Goal: Book appointment/travel/reservation

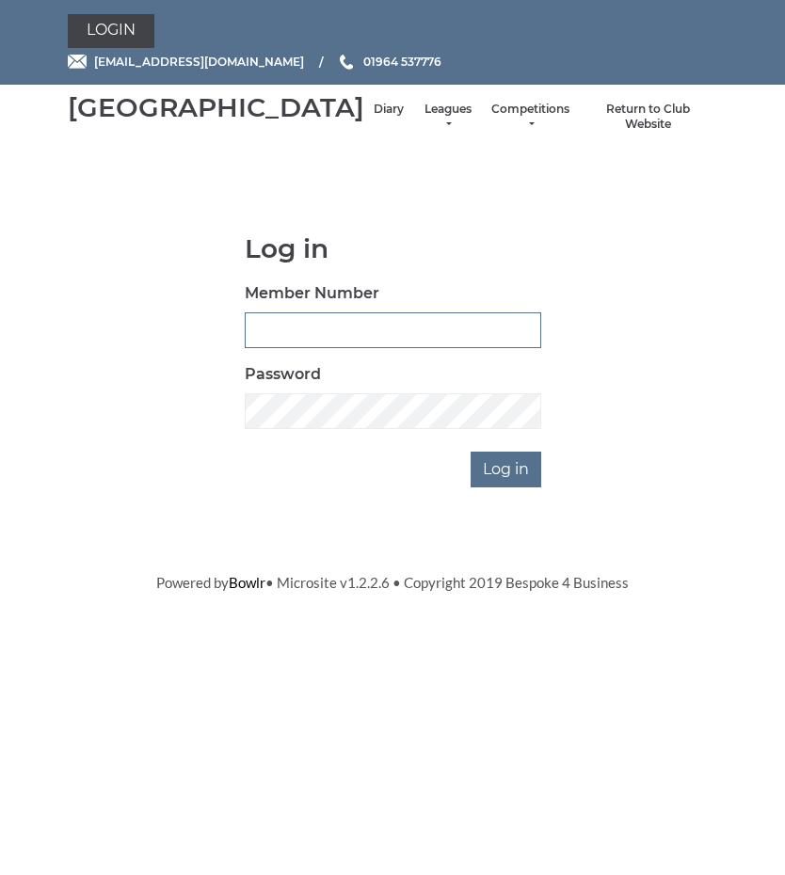
click at [309, 348] on input "Member Number" at bounding box center [393, 330] width 296 height 36
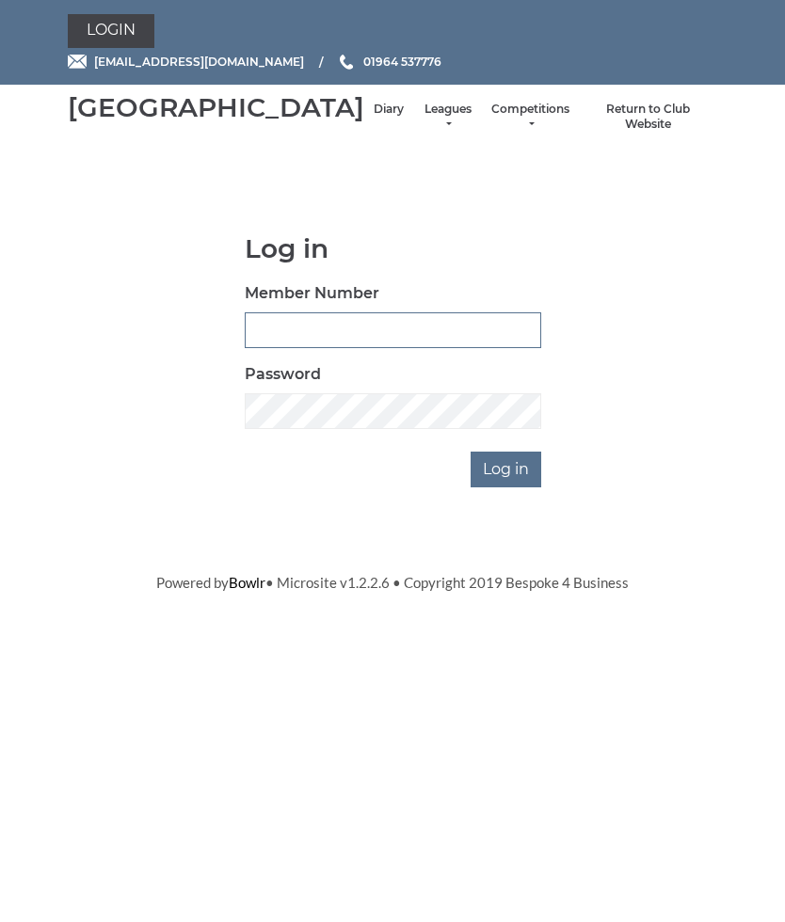
type input "0684"
click at [511, 487] on input "Log in" at bounding box center [505, 470] width 71 height 36
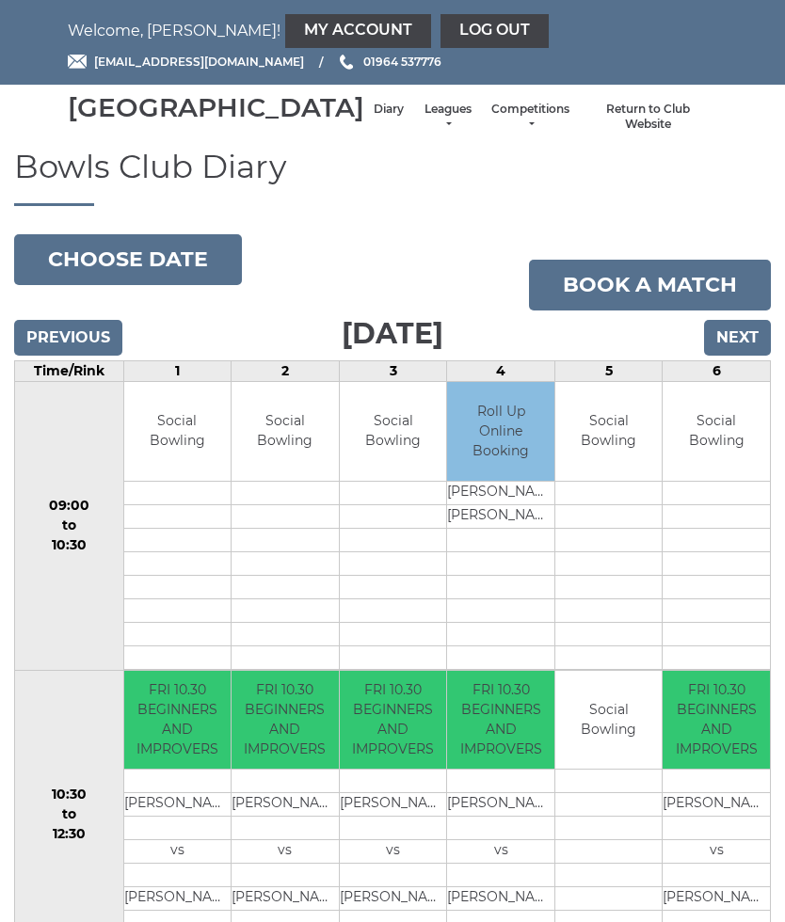
click at [285, 29] on link "My Account" at bounding box center [358, 31] width 146 height 34
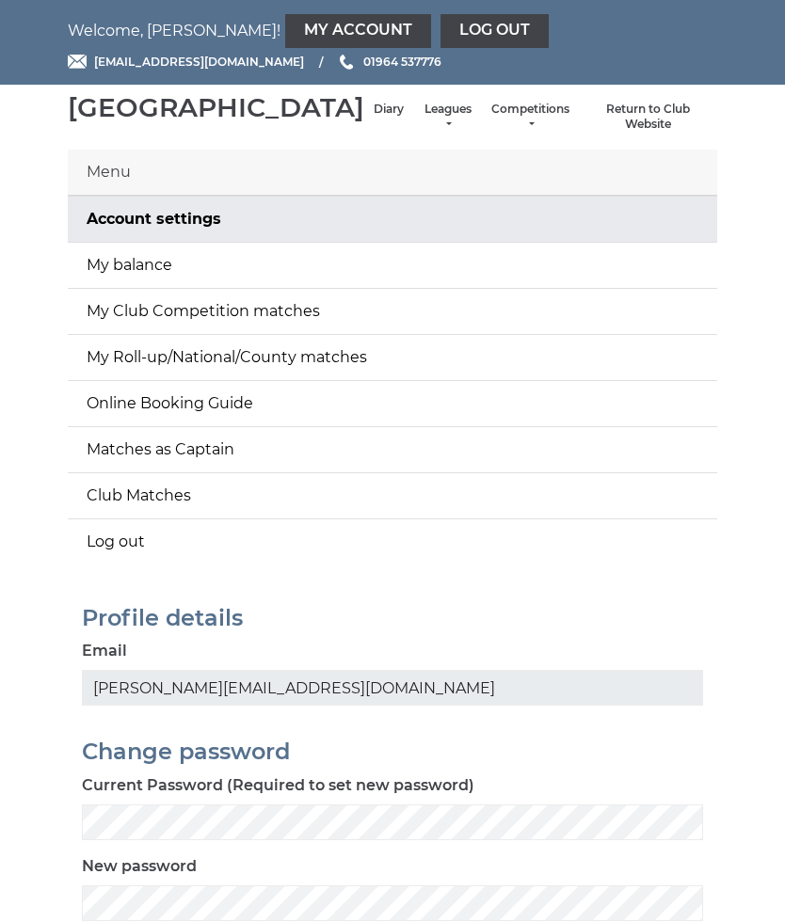
click at [147, 287] on link "My balance" at bounding box center [392, 265] width 649 height 45
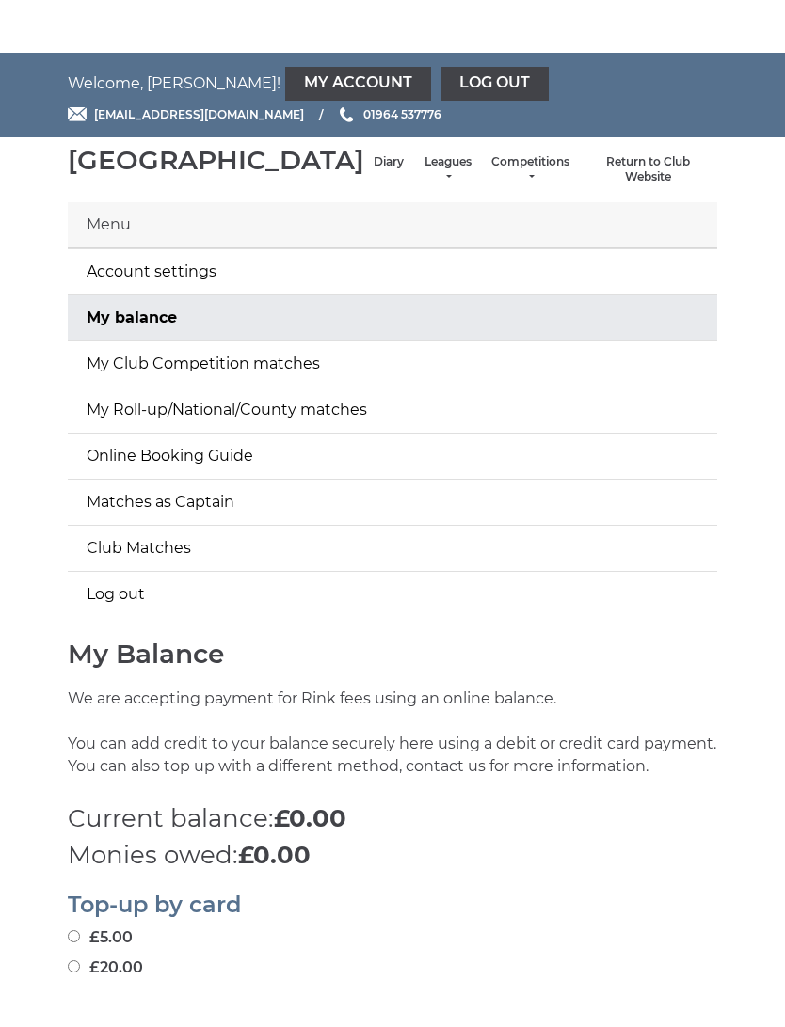
scroll to position [226, 0]
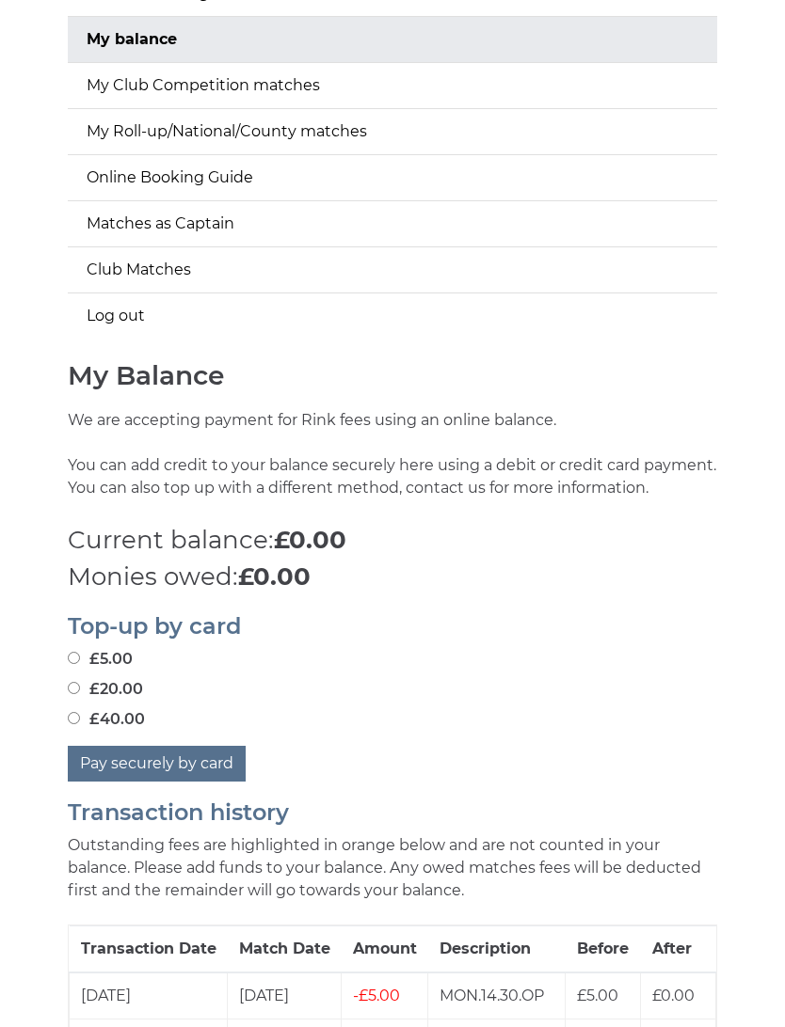
click at [78, 694] on input "£20.00" at bounding box center [74, 688] width 12 height 12
radio input "true"
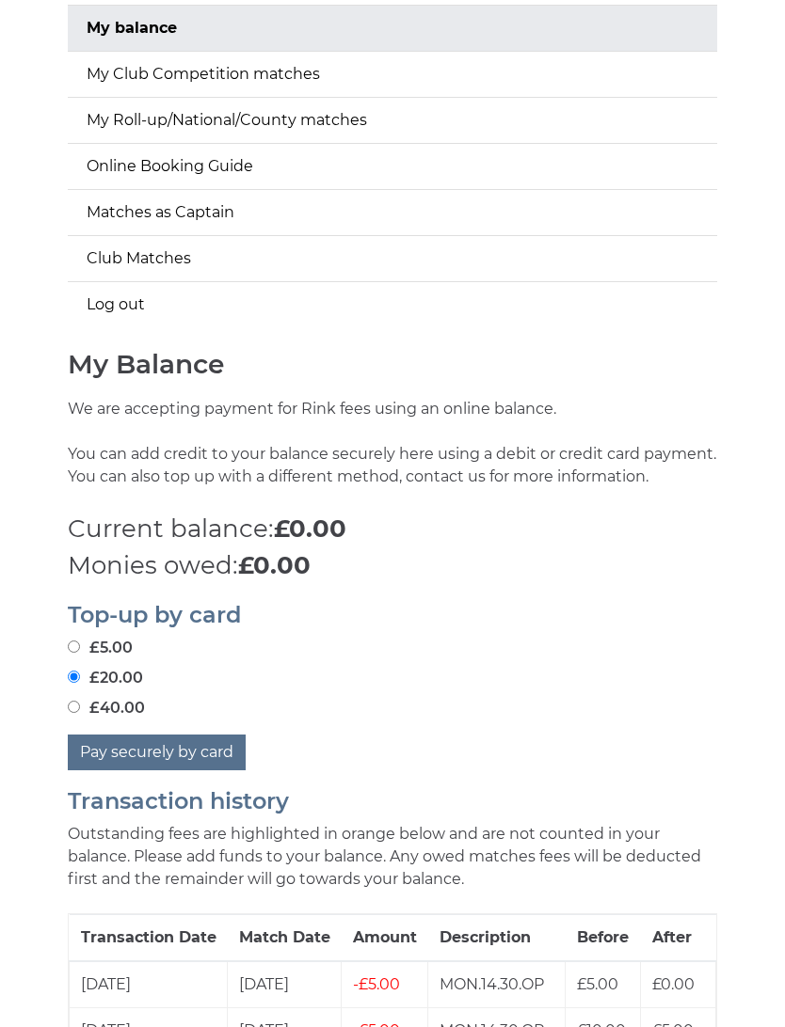
scroll to position [228, 0]
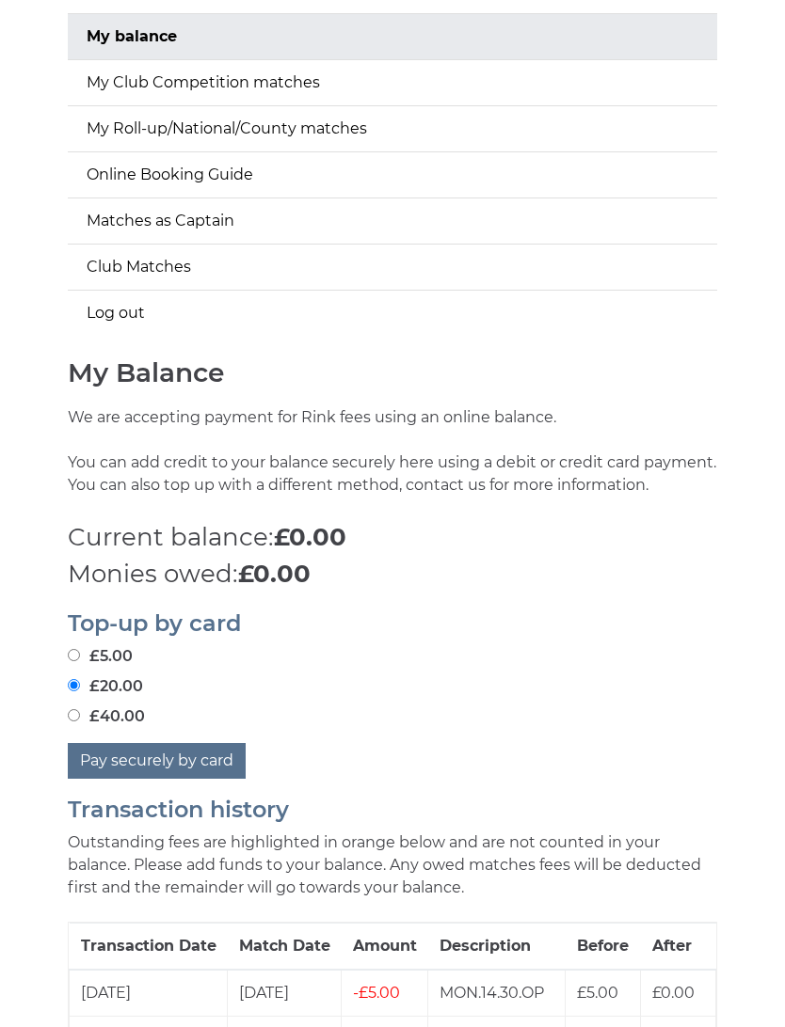
click at [196, 780] on button "Pay securely by card" at bounding box center [157, 762] width 178 height 36
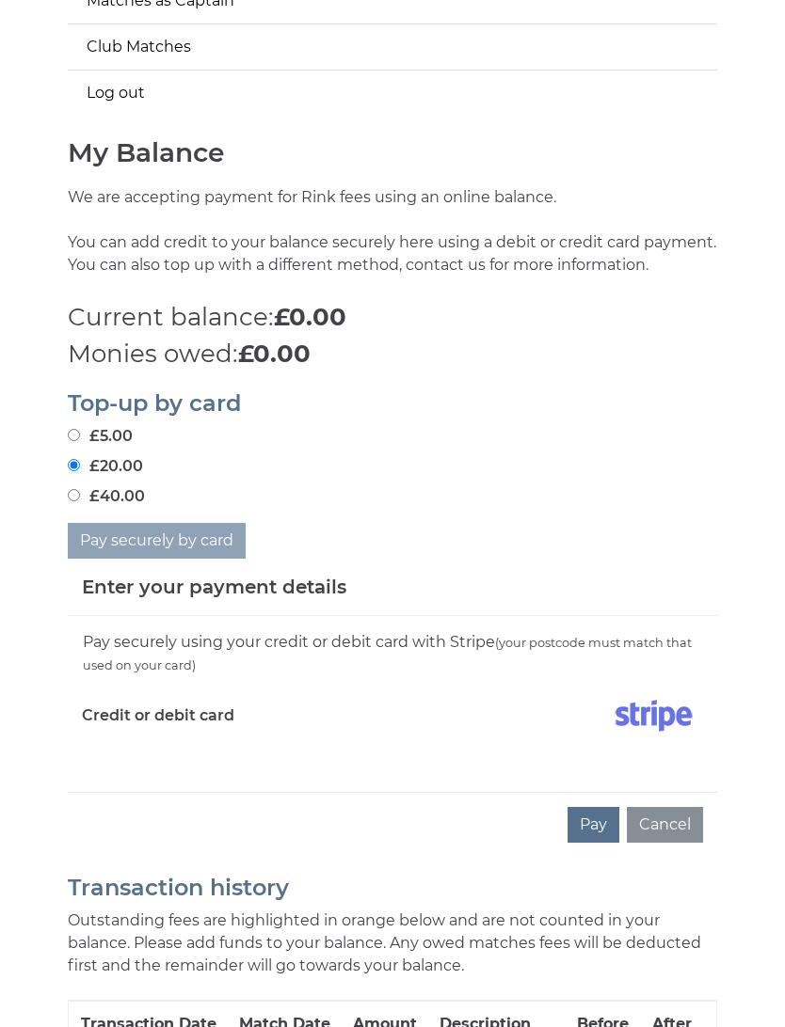
scroll to position [495, 0]
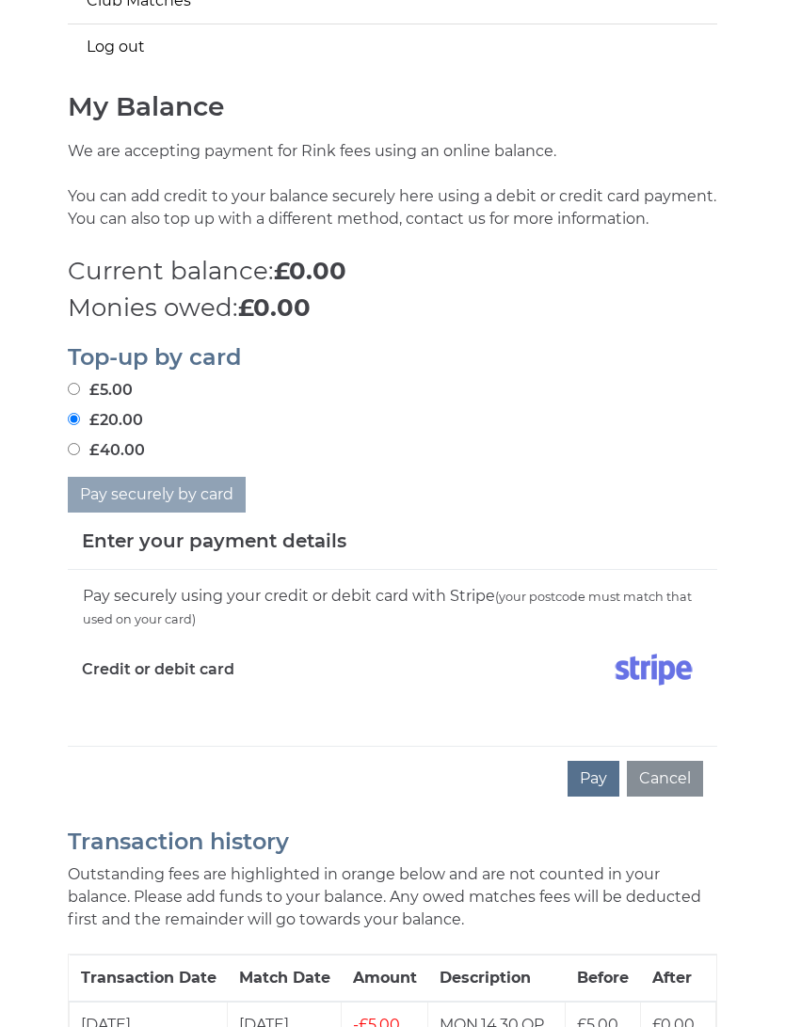
click at [151, 742] on div "Pay securely using your credit or debit card with Stripe (your postcode must ma…" at bounding box center [392, 658] width 649 height 176
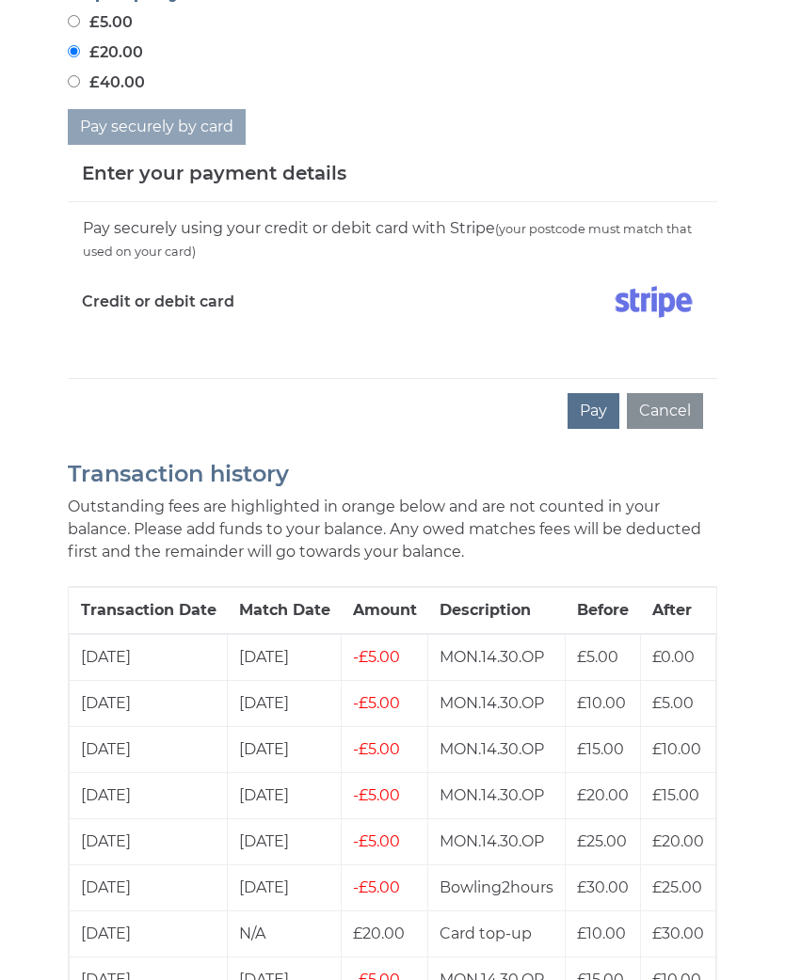
scroll to position [859, 0]
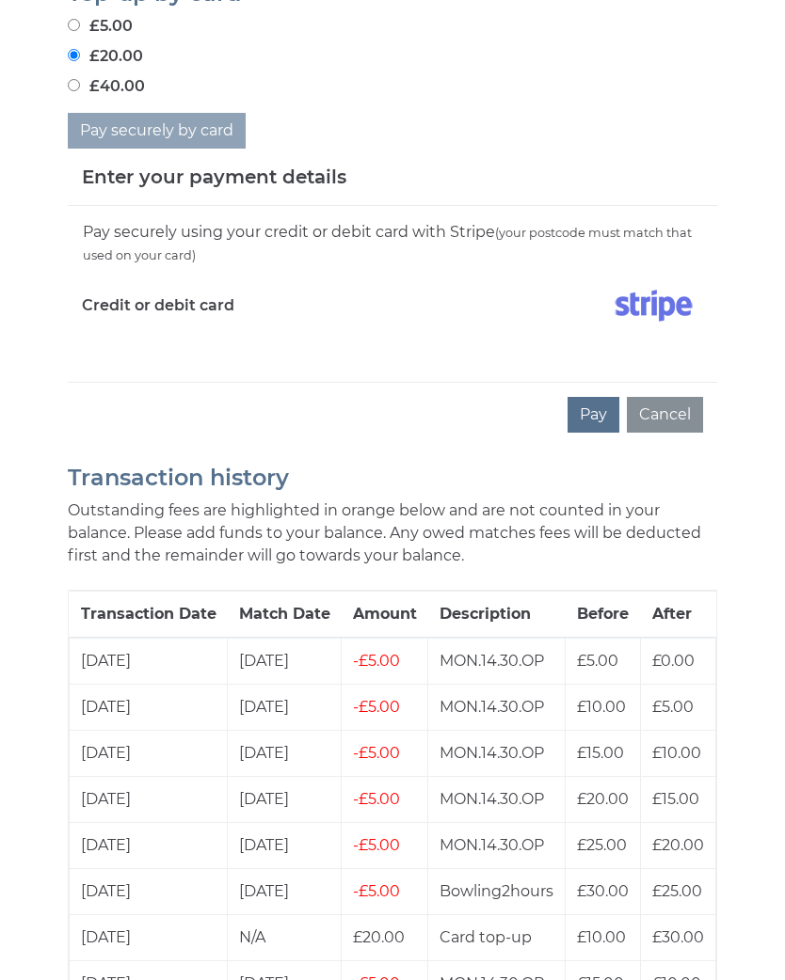
click at [597, 433] on button "Pay" at bounding box center [593, 415] width 52 height 36
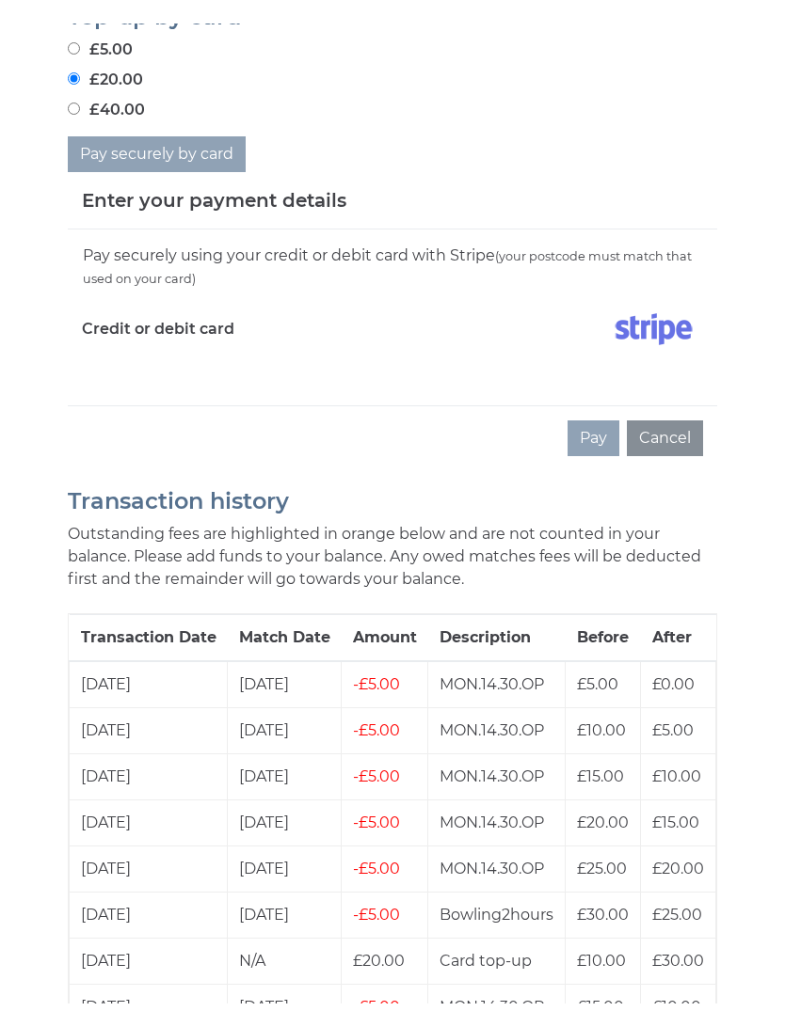
scroll to position [860, 0]
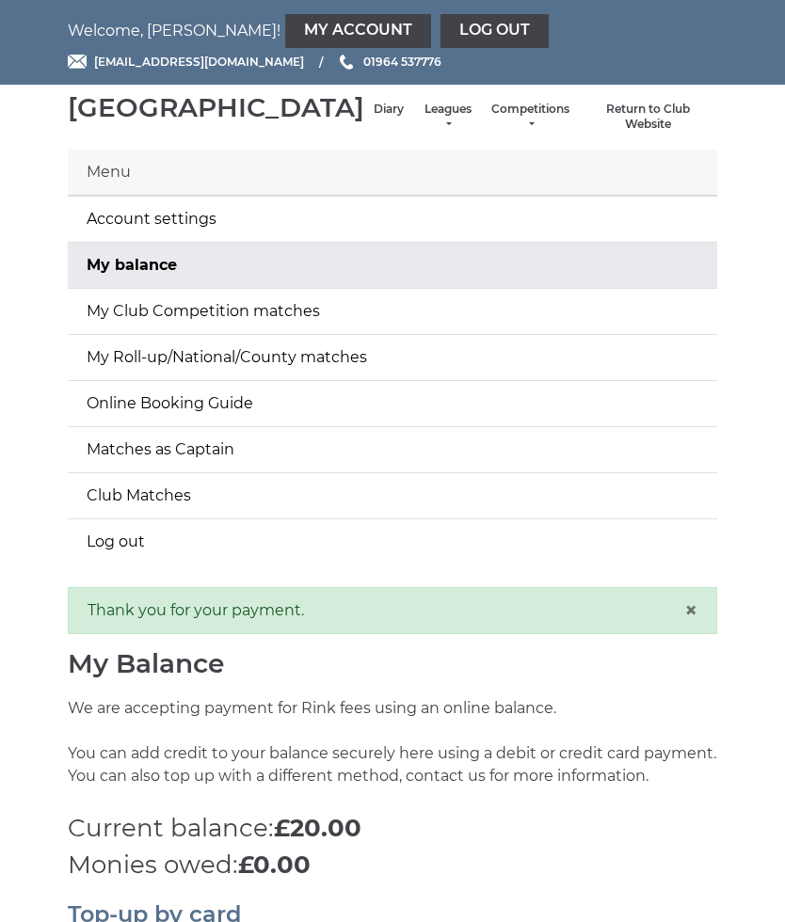
click at [196, 426] on link "Online Booking Guide" at bounding box center [392, 403] width 649 height 45
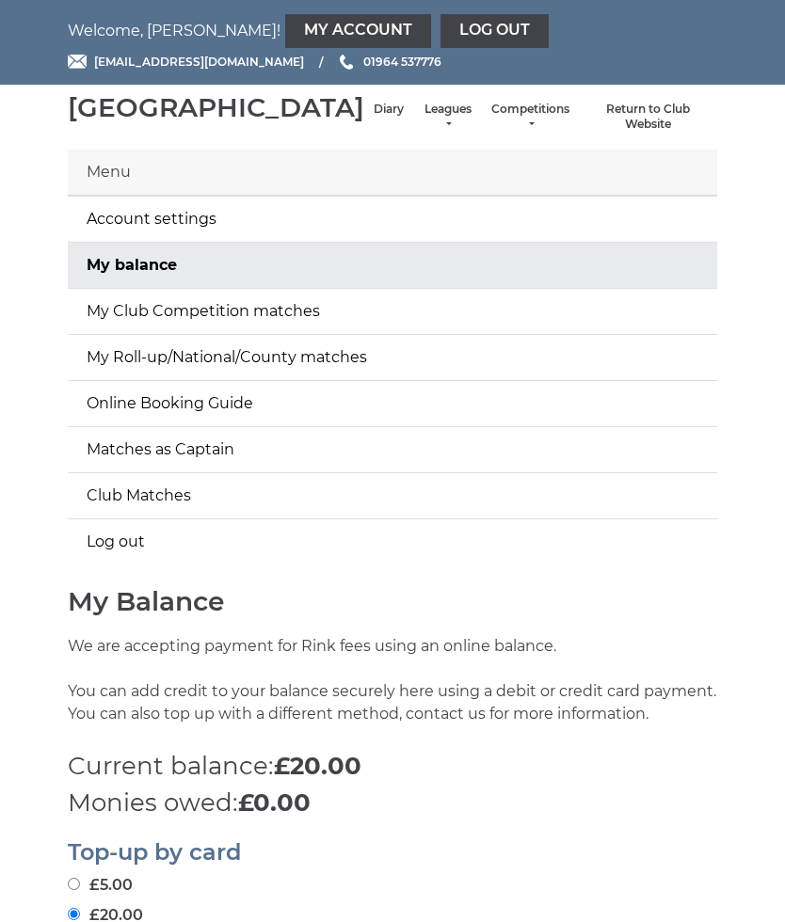
click at [285, 29] on link "My Account" at bounding box center [358, 31] width 146 height 34
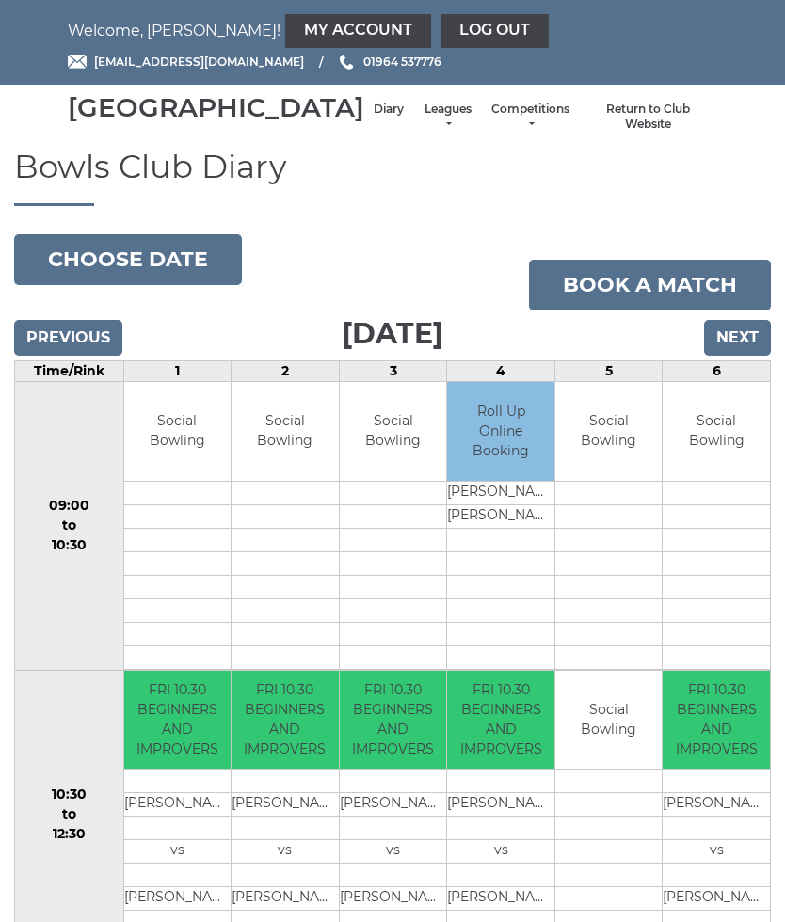
click at [746, 356] on input "Next" at bounding box center [737, 338] width 67 height 36
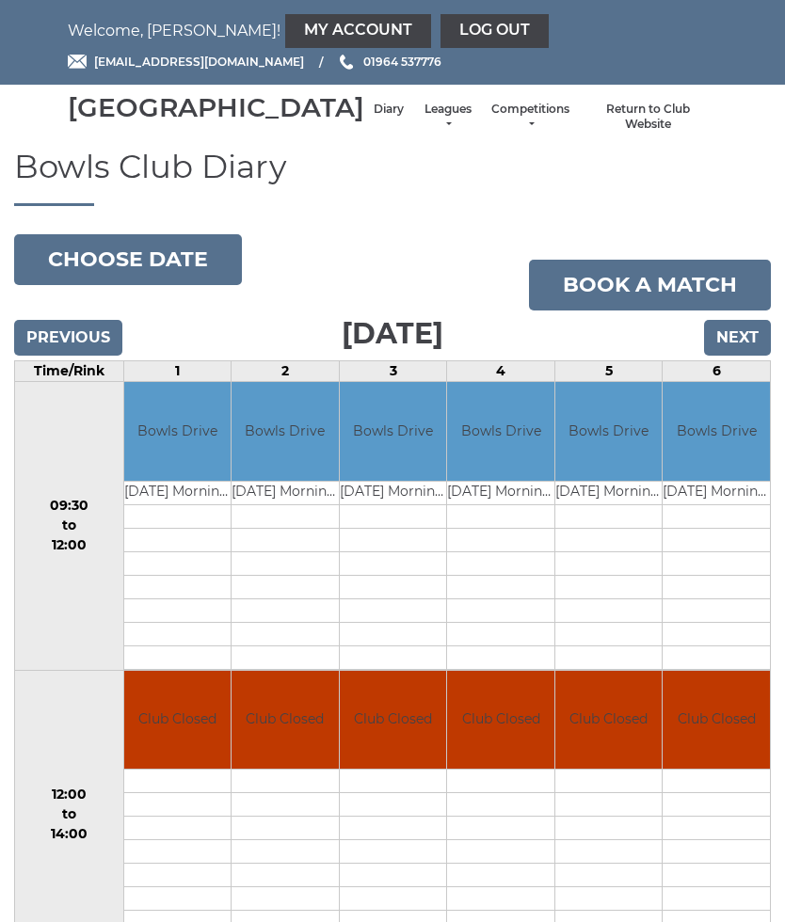
click at [730, 356] on input "Next" at bounding box center [737, 338] width 67 height 36
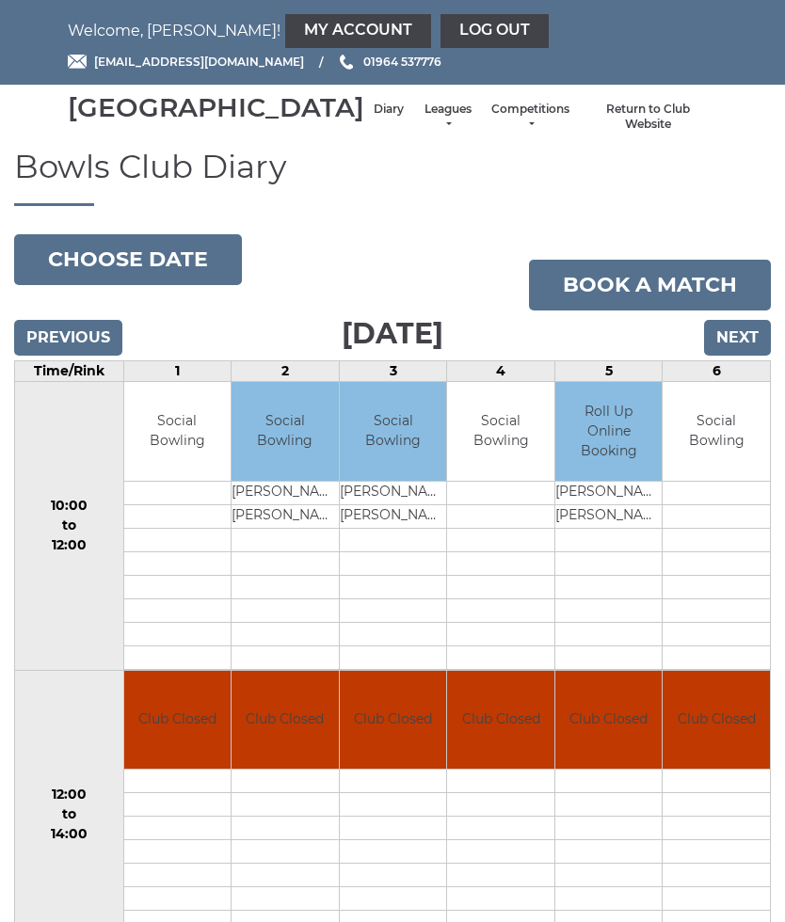
click at [731, 356] on input "Next" at bounding box center [737, 338] width 67 height 36
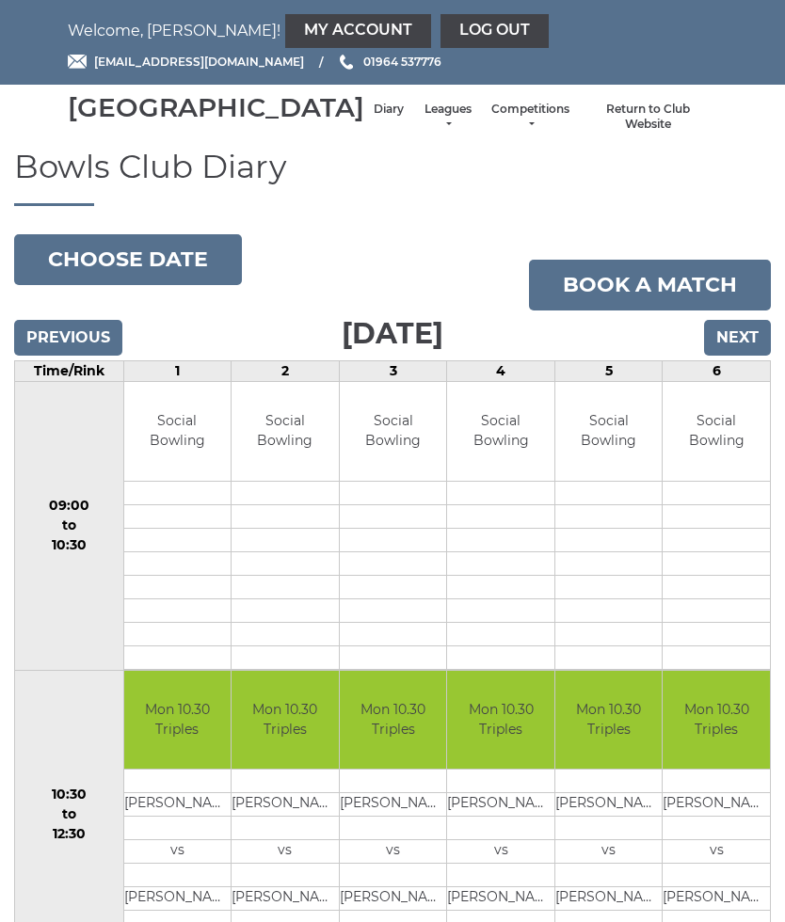
click at [737, 356] on input "Next" at bounding box center [737, 338] width 67 height 36
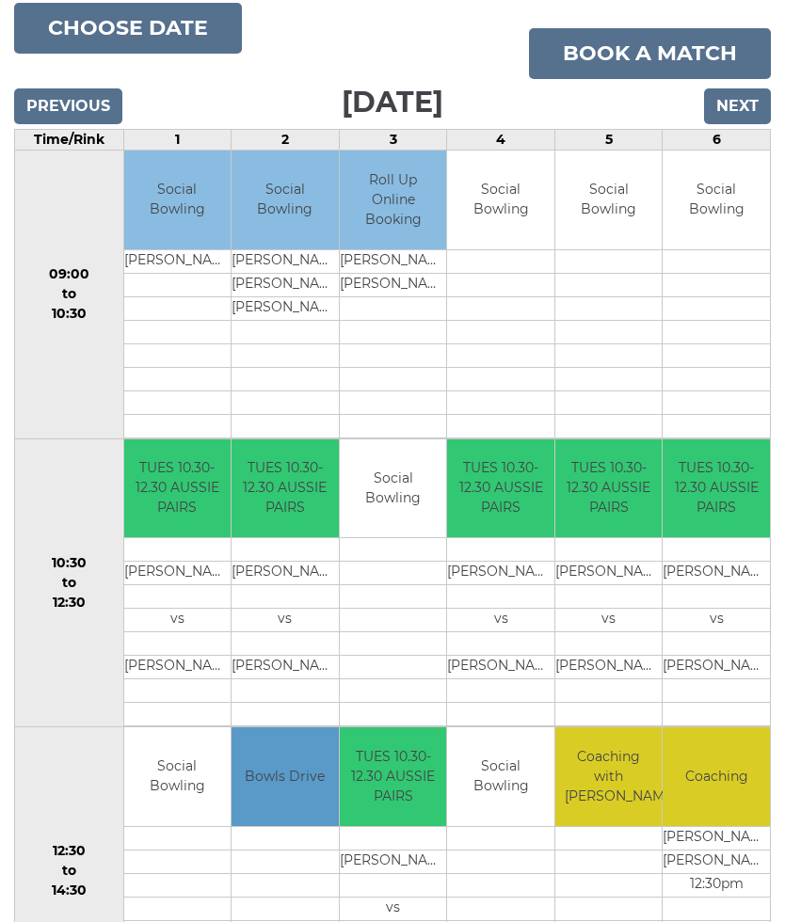
scroll to position [230, 0]
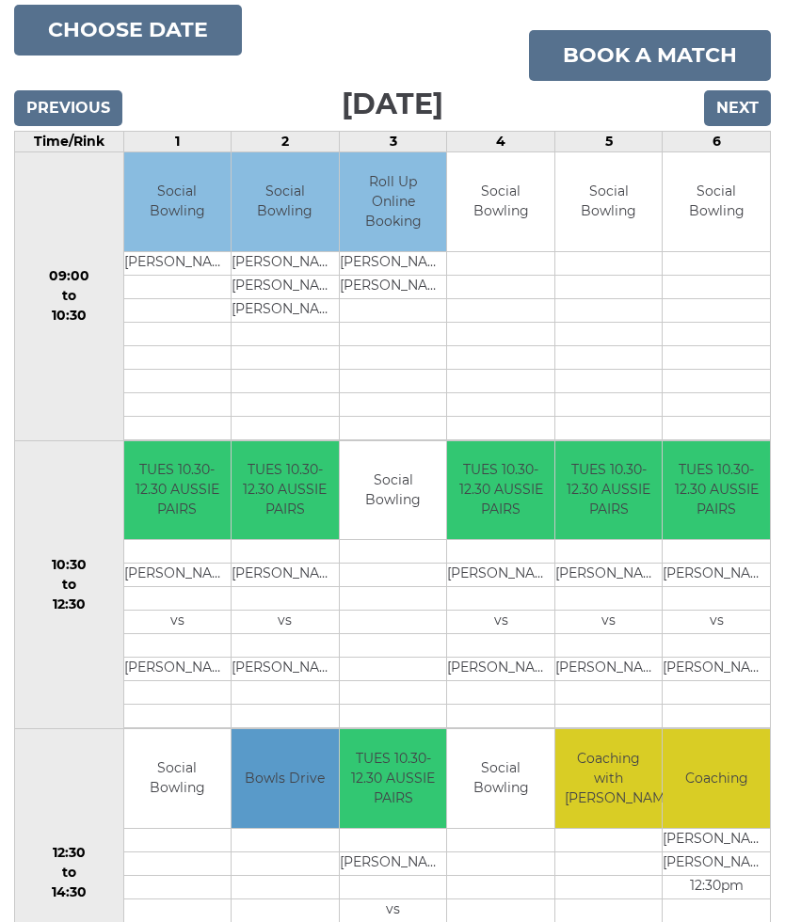
click at [735, 126] on input "Next" at bounding box center [737, 108] width 67 height 36
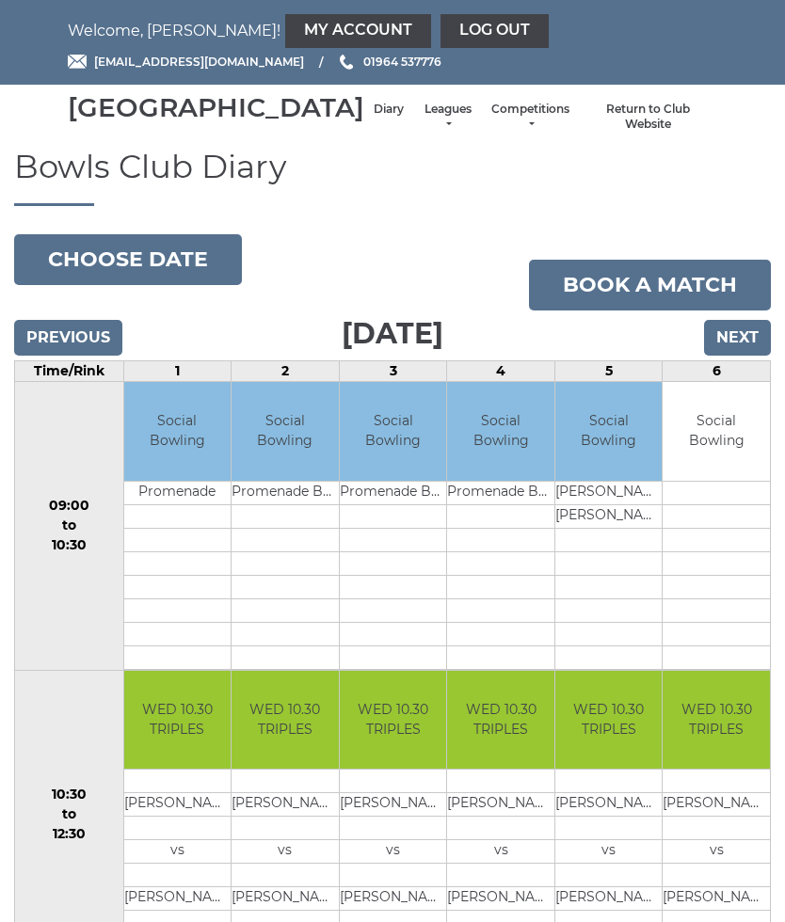
click at [66, 356] on input "Previous" at bounding box center [68, 338] width 108 height 36
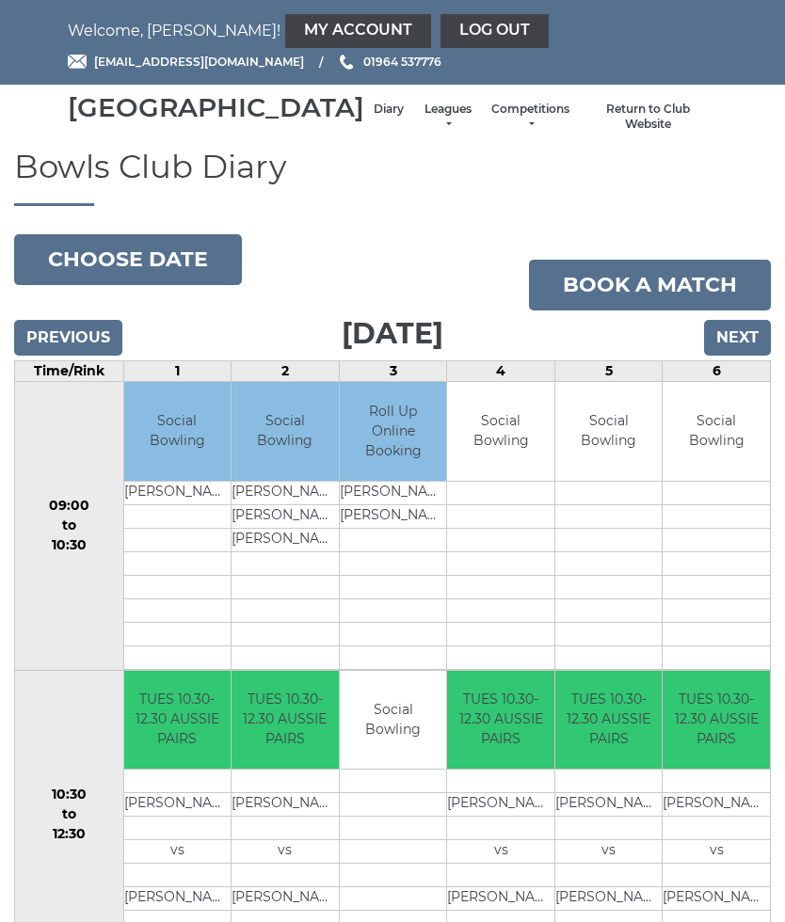
click at [605, 454] on td "Social Bowling" at bounding box center [608, 431] width 107 height 99
click at [672, 305] on link "Book a match" at bounding box center [650, 285] width 242 height 51
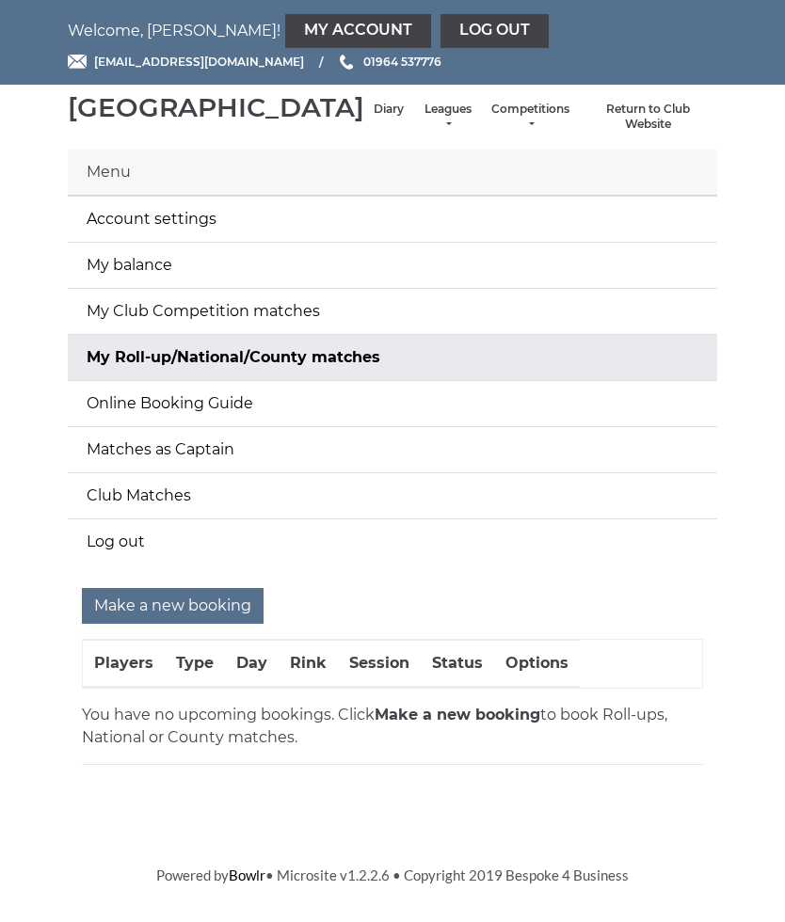
click at [201, 624] on input "Make a new booking" at bounding box center [173, 606] width 182 height 36
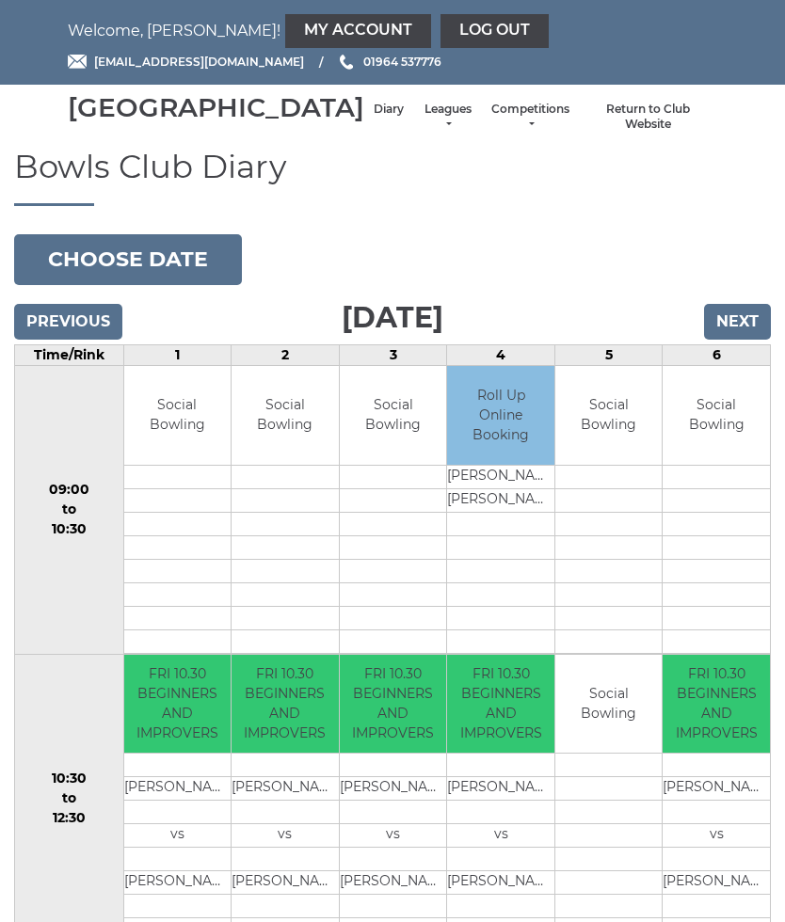
click at [744, 340] on input "Next" at bounding box center [737, 322] width 67 height 36
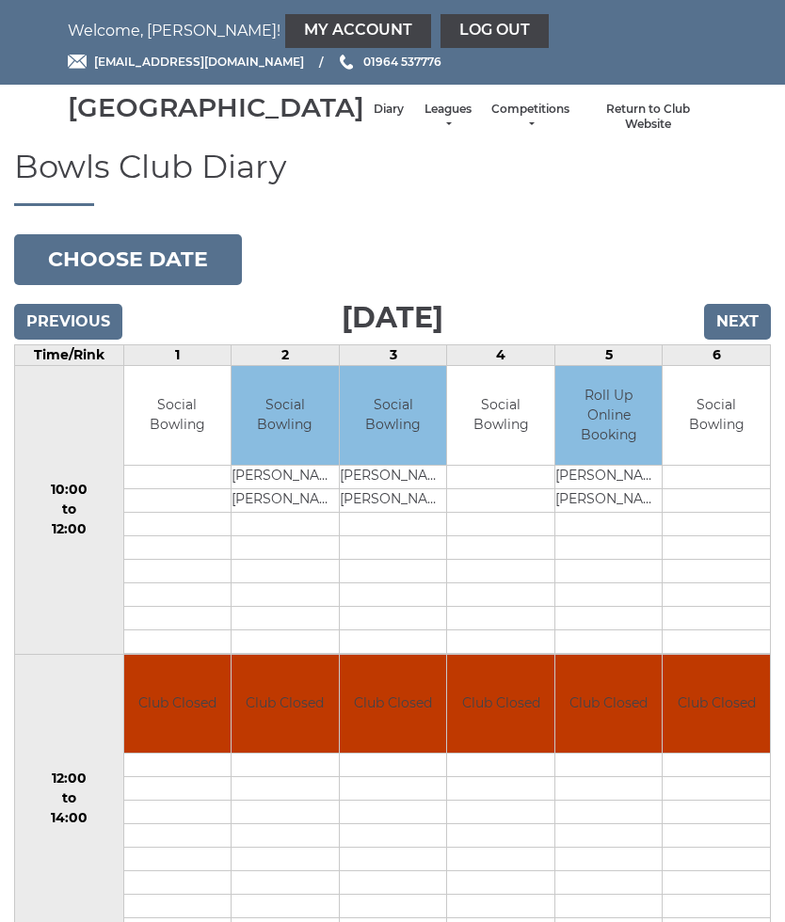
click at [752, 340] on input "Next" at bounding box center [737, 322] width 67 height 36
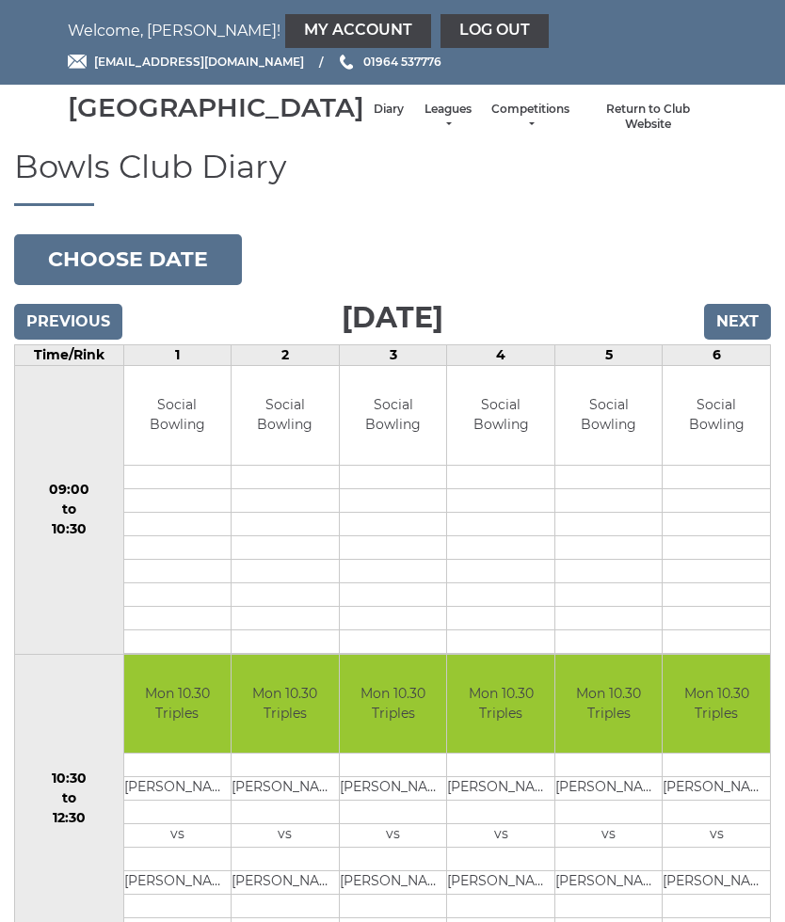
click at [745, 340] on input "Next" at bounding box center [737, 322] width 67 height 36
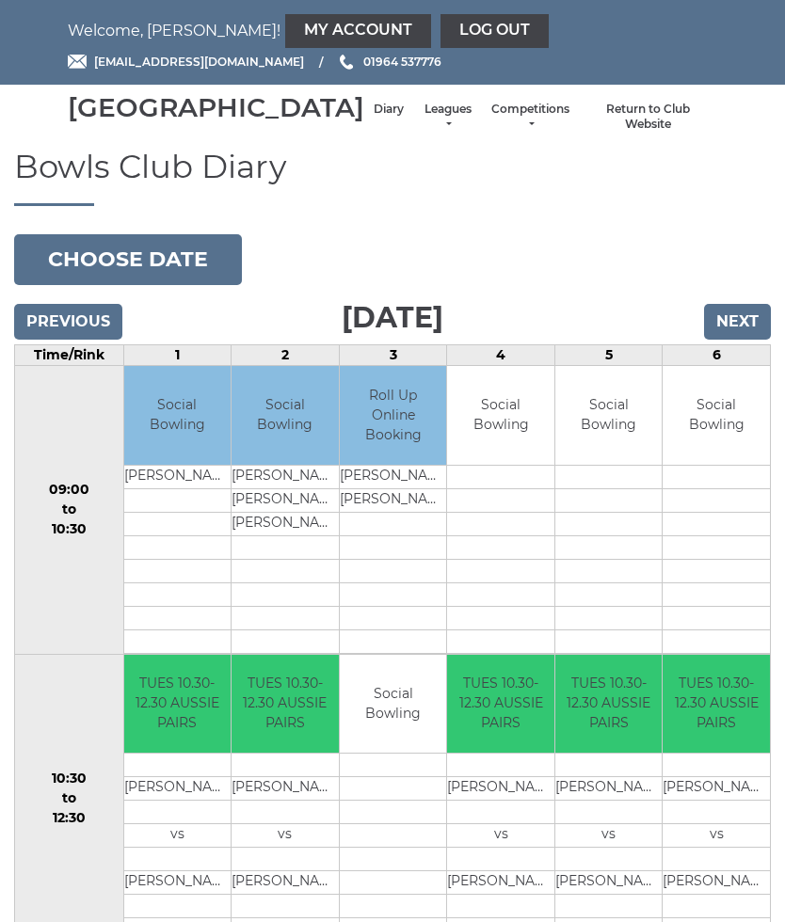
click at [0, 0] on link "Book slot" at bounding box center [0, 0] width 0 height 0
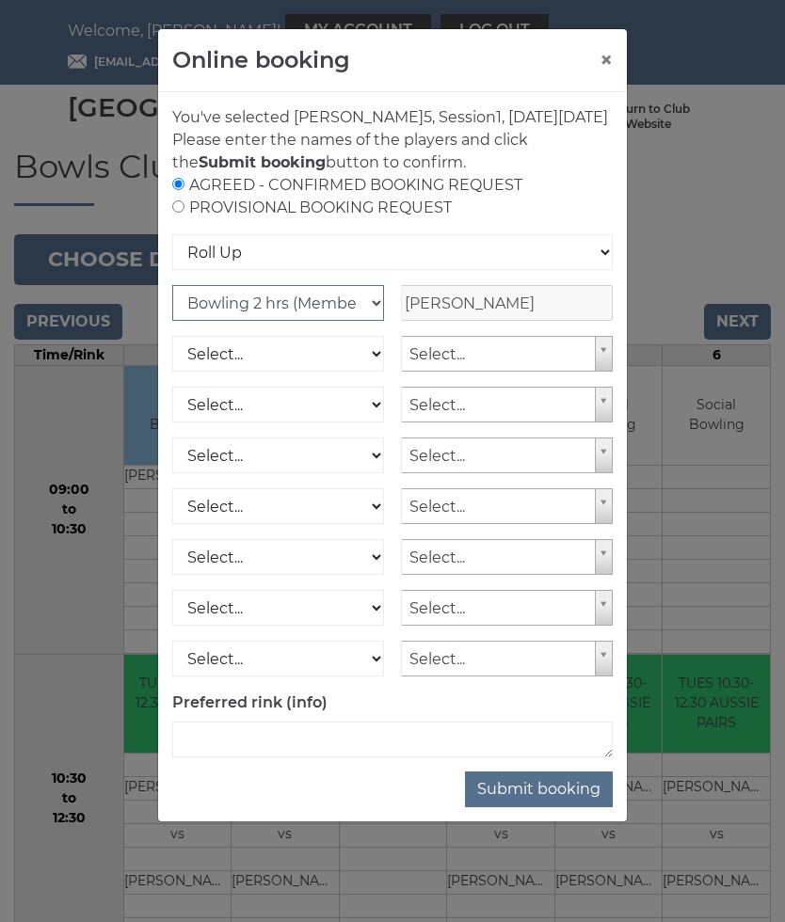
click at [372, 321] on select "Club Competition (Member) National (Member) Bowling 1.5 hrs (Member) Junior (Up…" at bounding box center [278, 303] width 212 height 36
click at [362, 319] on select "Club Competition (Member) National (Member) Bowling 1.5 hrs (Member) Junior (Up…" at bounding box center [278, 303] width 212 height 36
select select "1_50"
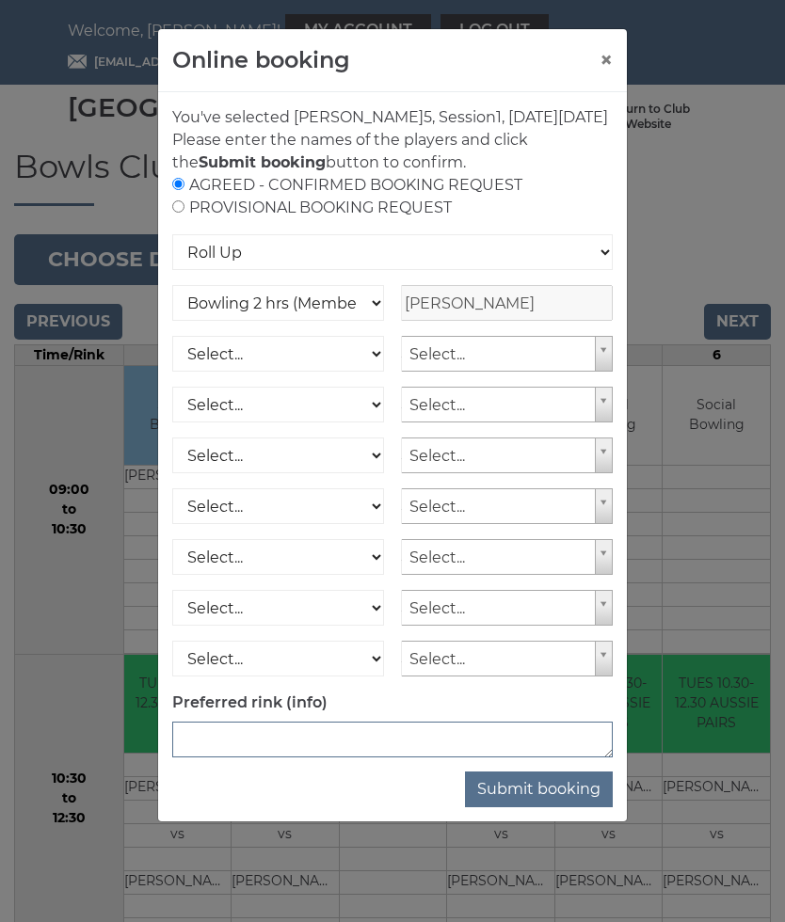
click at [324, 757] on textarea at bounding box center [392, 740] width 440 height 36
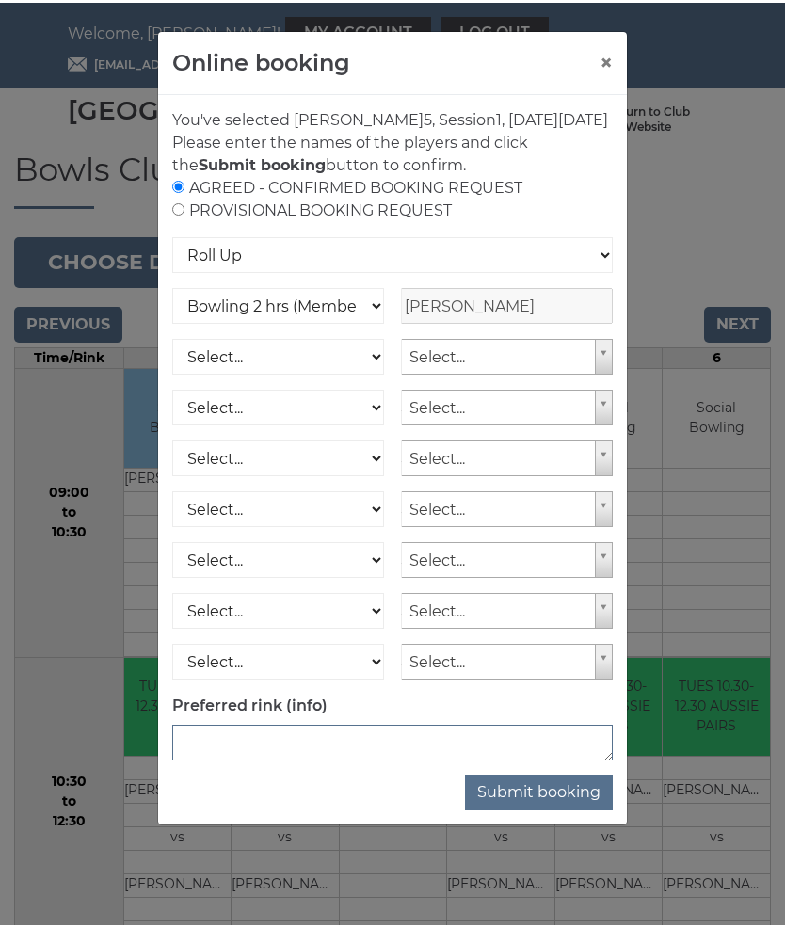
scroll to position [171, 0]
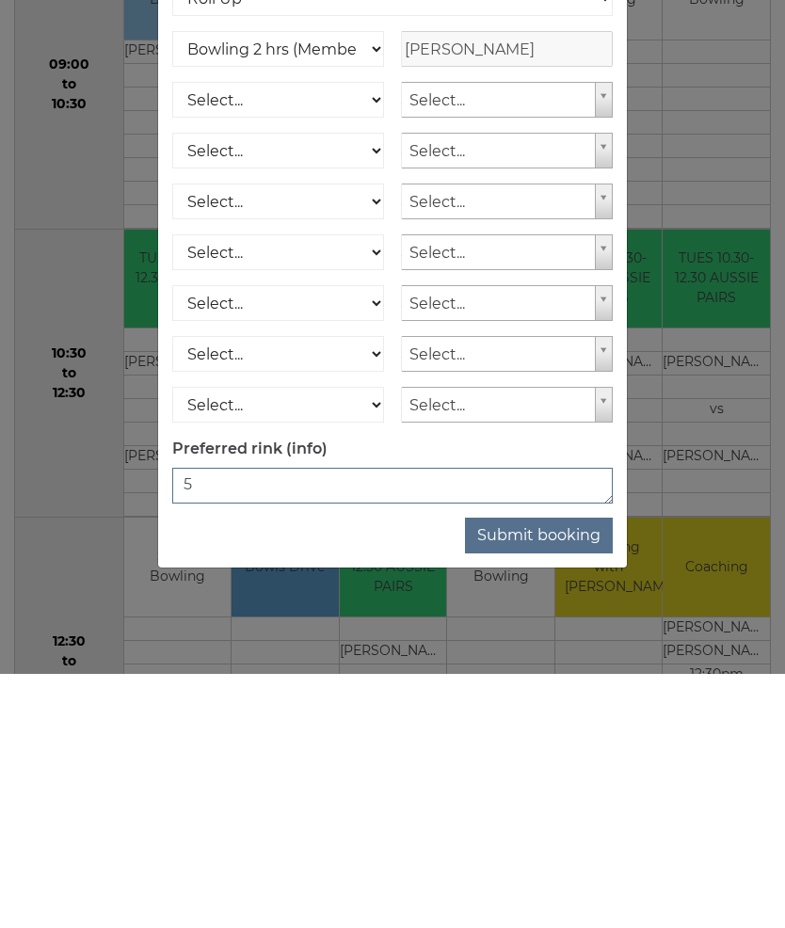
type textarea "5"
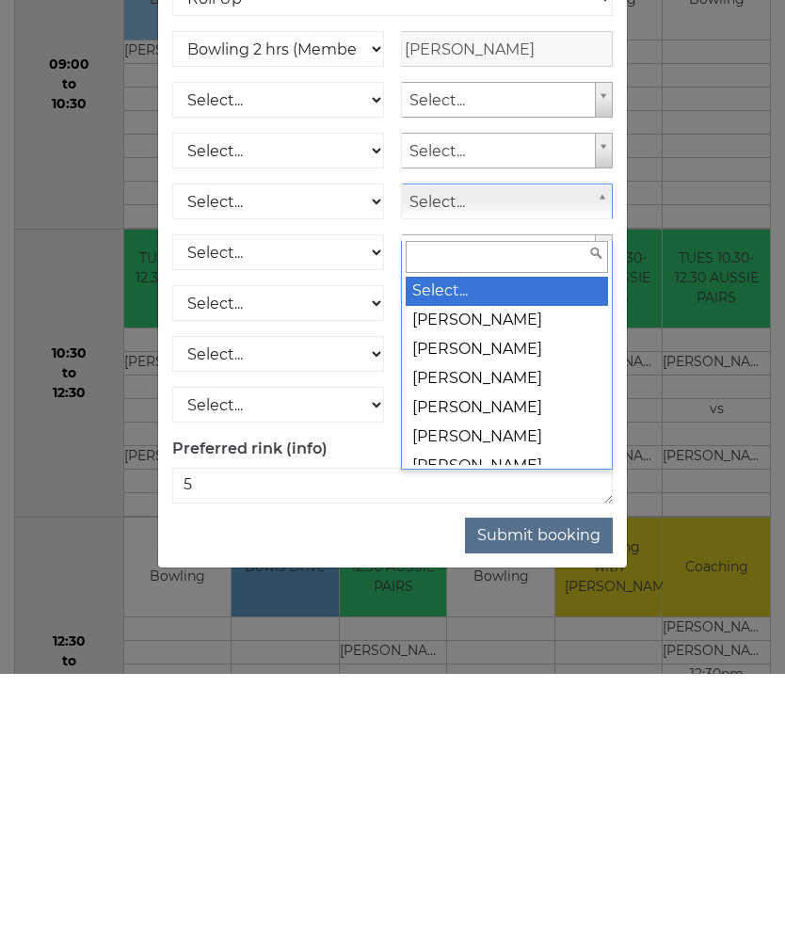
click at [545, 495] on input "text" at bounding box center [507, 511] width 202 height 32
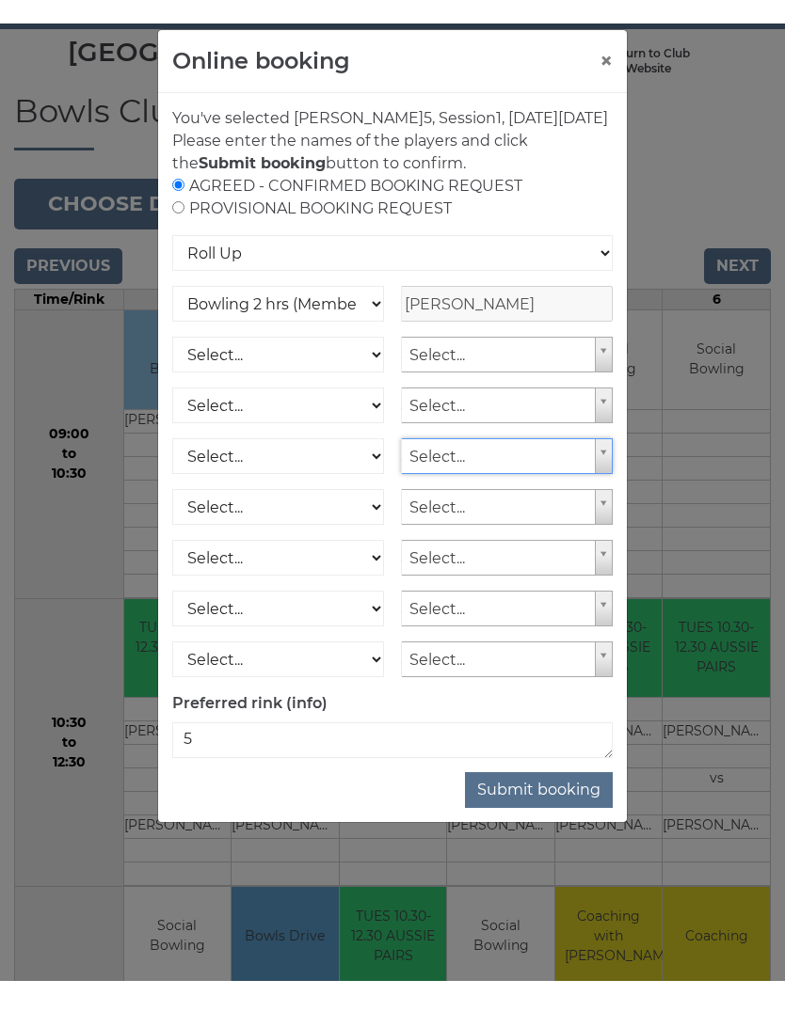
scroll to position [79, 0]
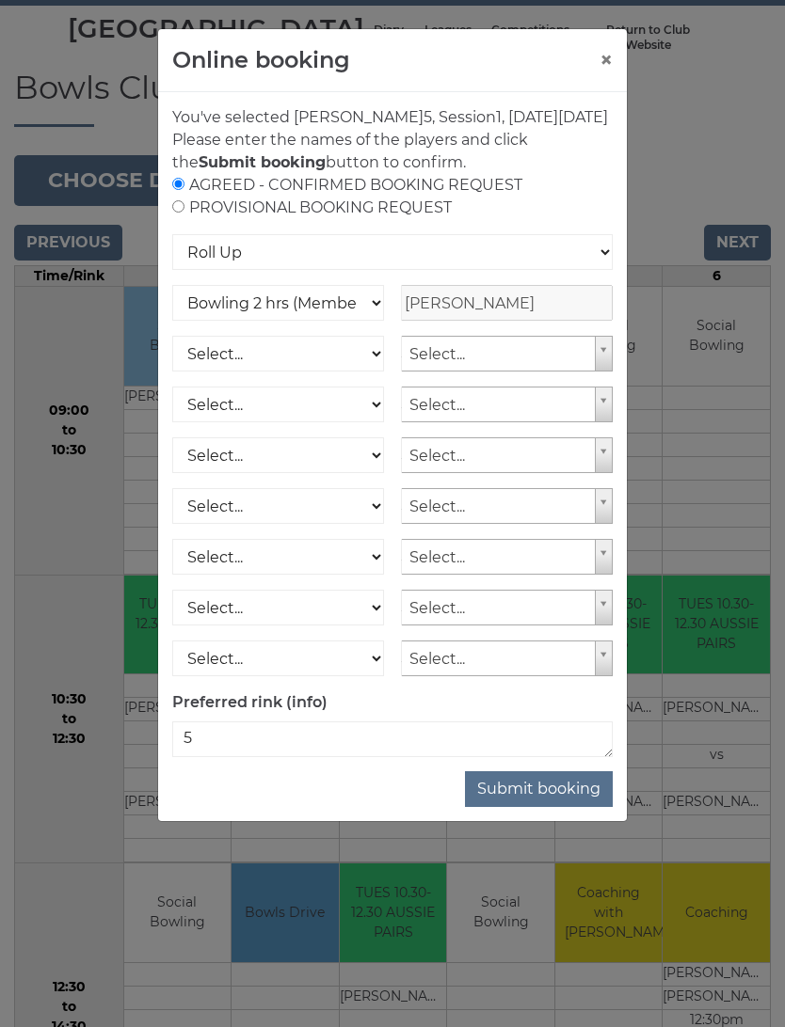
click at [569, 807] on button "Submit booking" at bounding box center [539, 790] width 148 height 36
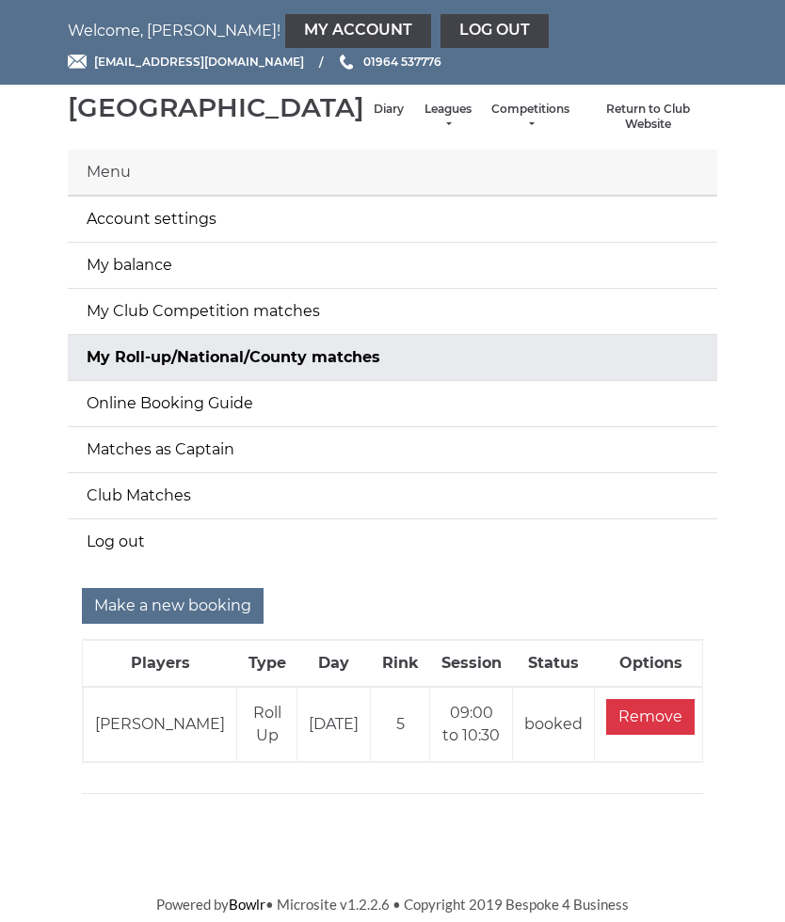
click at [285, 25] on link "My Account" at bounding box center [358, 31] width 146 height 34
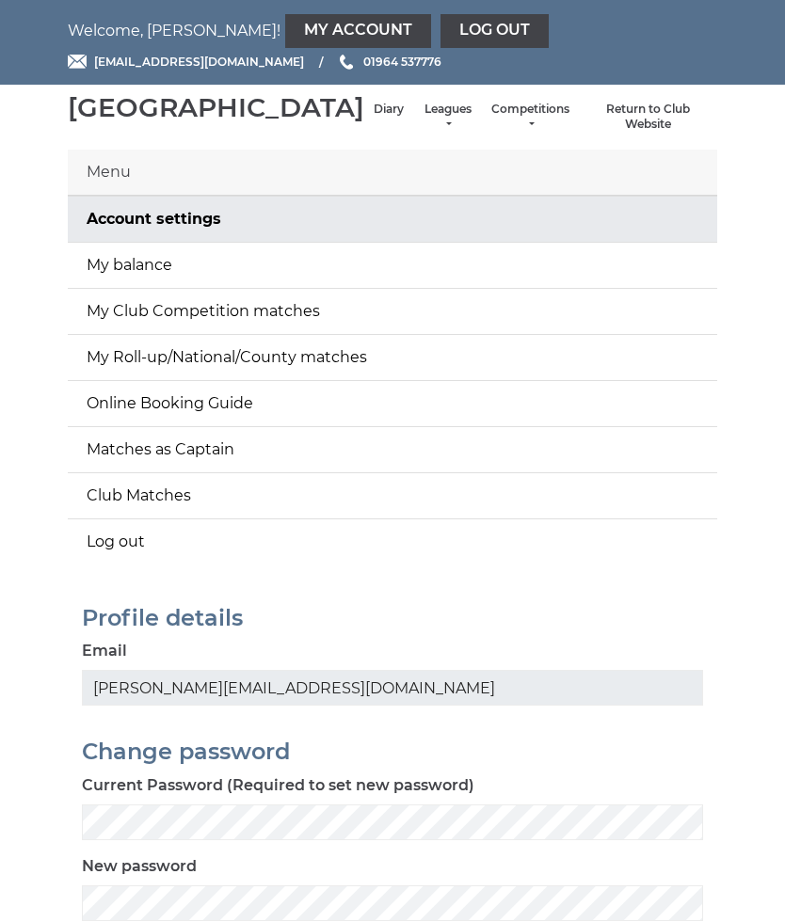
click at [159, 279] on link "My balance" at bounding box center [392, 265] width 649 height 45
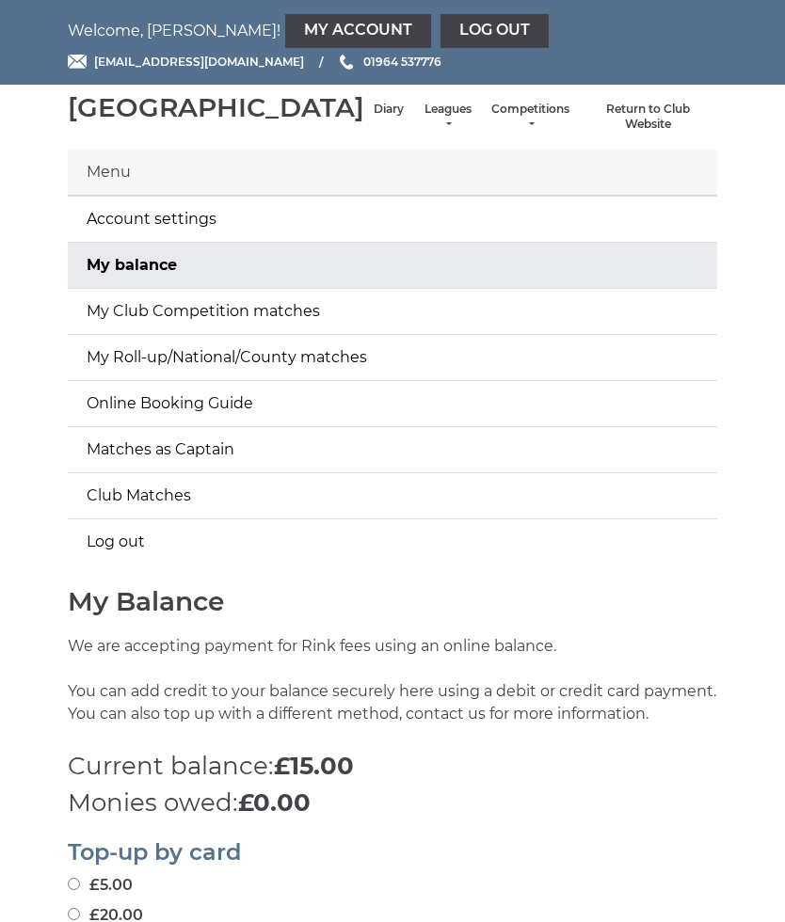
click at [440, 30] on link "Log out" at bounding box center [494, 31] width 108 height 34
